Goal: Task Accomplishment & Management: Use online tool/utility

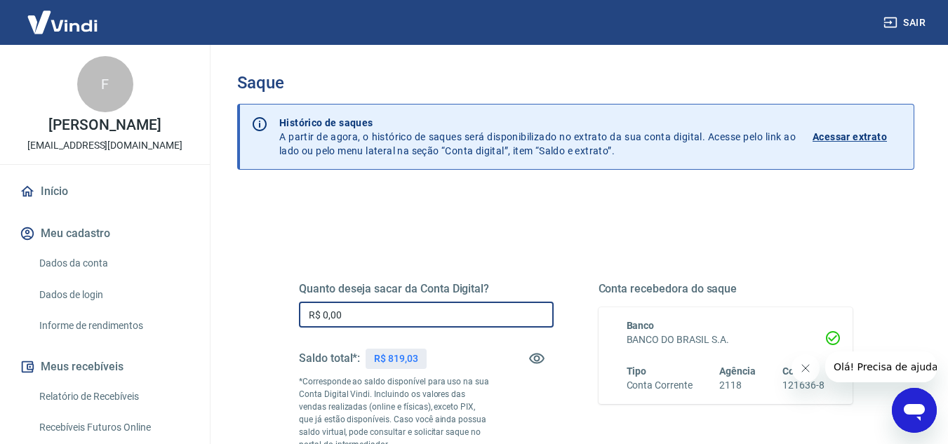
click at [398, 318] on input "R$ 0,00" at bounding box center [426, 315] width 255 height 26
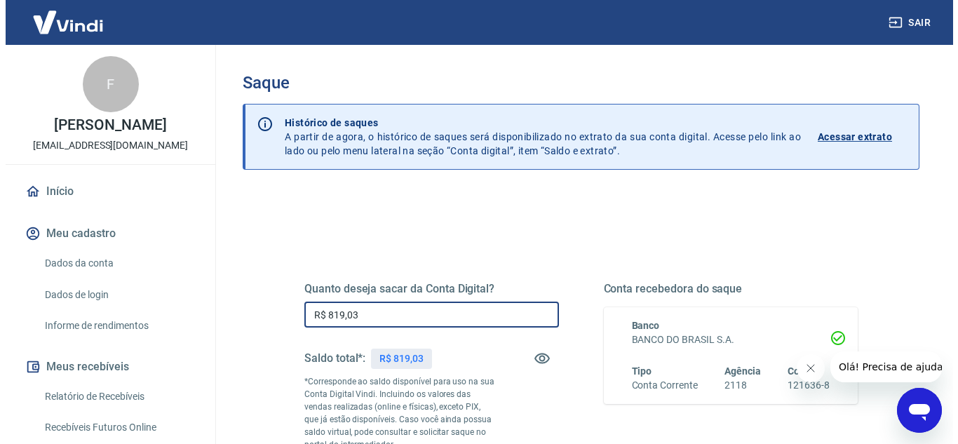
scroll to position [262, 0]
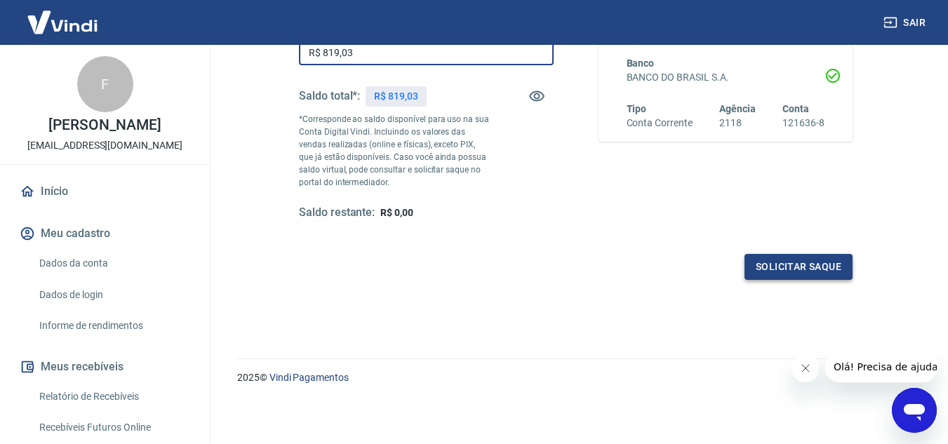
type input "R$ 819,03"
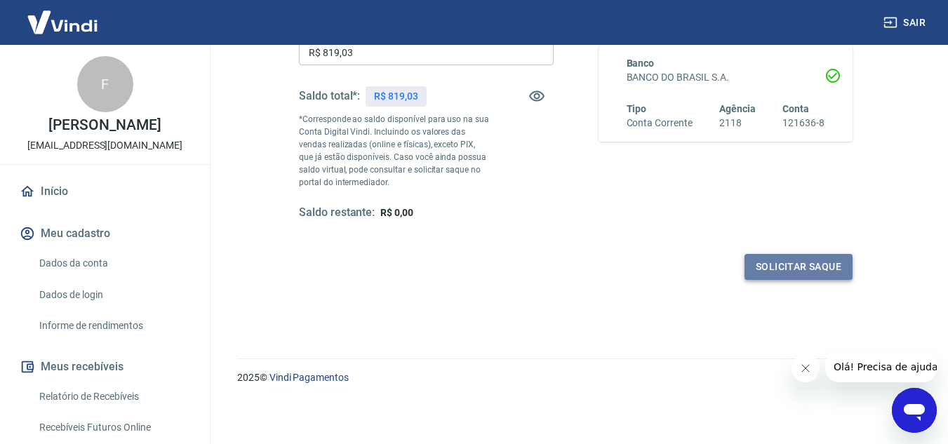
click at [838, 262] on button "Solicitar saque" at bounding box center [798, 267] width 108 height 26
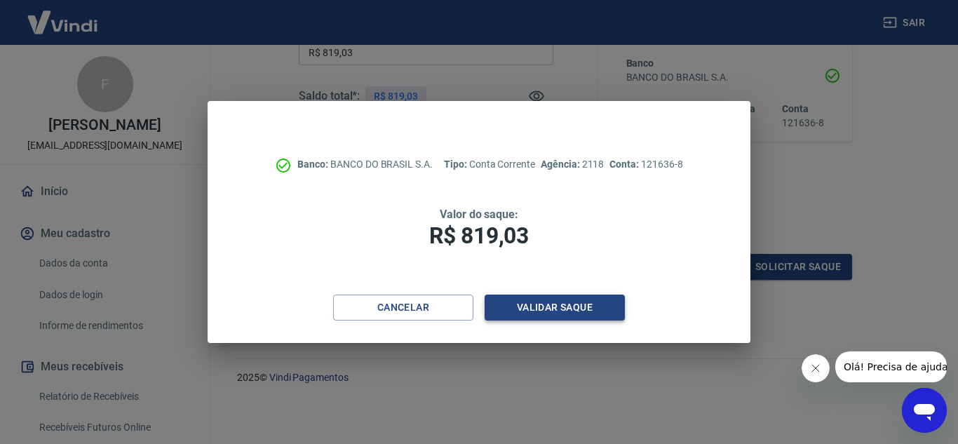
click at [547, 315] on button "Validar saque" at bounding box center [555, 308] width 140 height 26
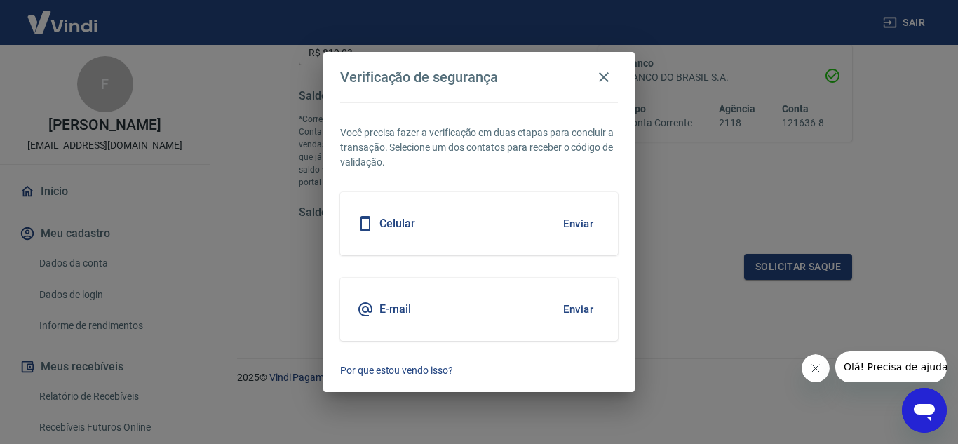
click at [573, 306] on button "Enviar" at bounding box center [579, 309] width 46 height 29
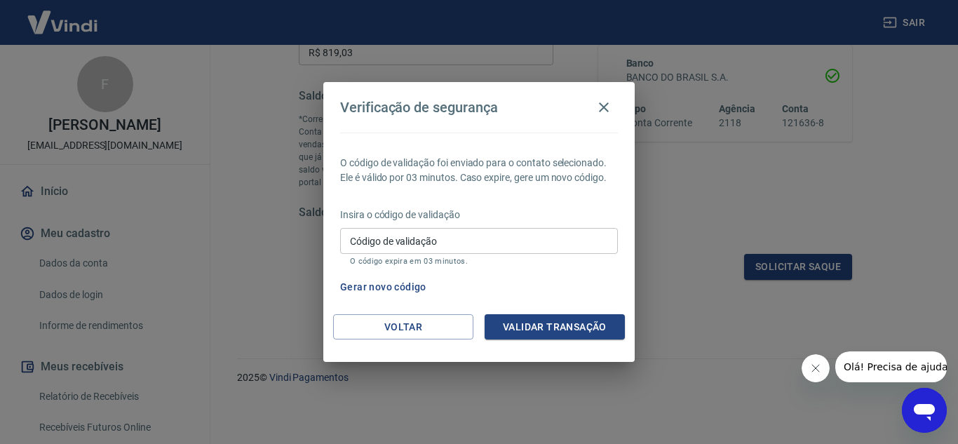
click at [475, 251] on input "Código de validação" at bounding box center [479, 241] width 278 height 26
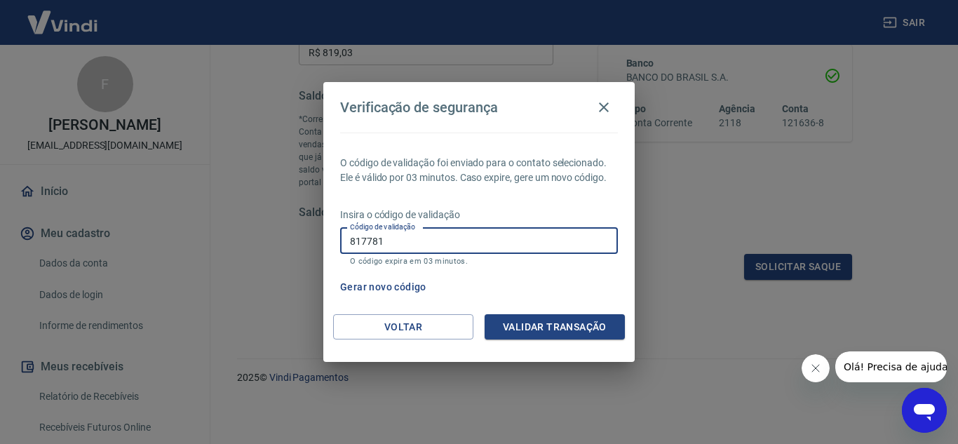
type input "817781"
click at [547, 318] on button "Validar transação" at bounding box center [555, 327] width 140 height 26
